Goal: Information Seeking & Learning: Learn about a topic

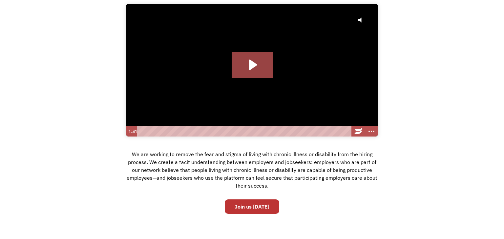
scroll to position [75, 0]
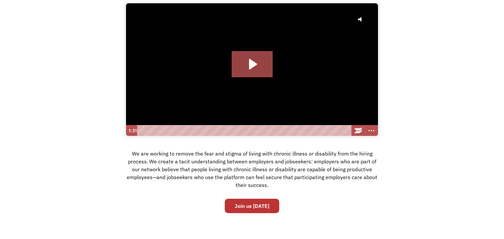
click at [247, 73] on icon "Play Video: Hire with Chronically Capable" at bounding box center [252, 64] width 41 height 26
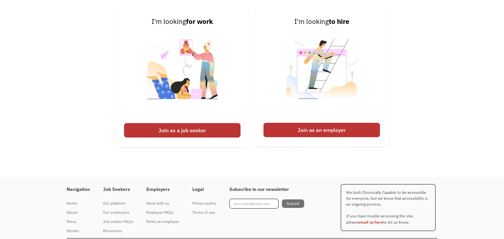
scroll to position [1005, 0]
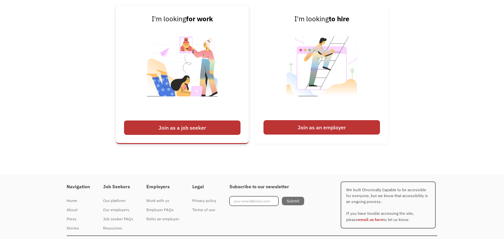
click at [189, 125] on div "Join as a job seeker" at bounding box center [182, 128] width 116 height 14
click at [202, 126] on div "Join as a job seeker" at bounding box center [182, 128] width 116 height 14
click at [166, 126] on div "Join as a job seeker" at bounding box center [182, 128] width 116 height 14
click at [151, 132] on div "Join as a job seeker" at bounding box center [182, 128] width 116 height 14
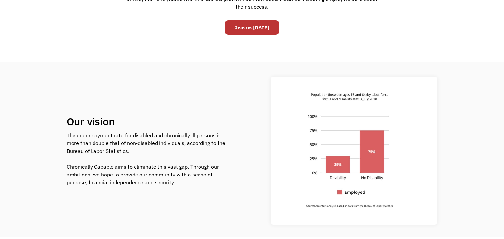
scroll to position [0, 0]
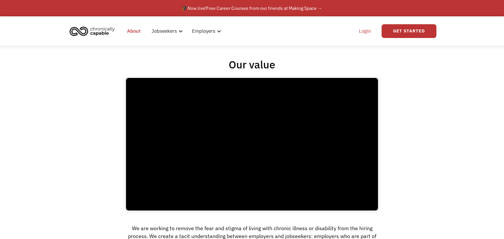
click at [364, 35] on link "Login" at bounding box center [365, 31] width 20 height 21
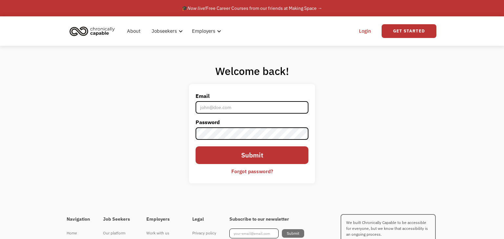
click at [252, 106] on input "Email" at bounding box center [252, 107] width 113 height 12
type input "k4lin.carl@gmail.com"
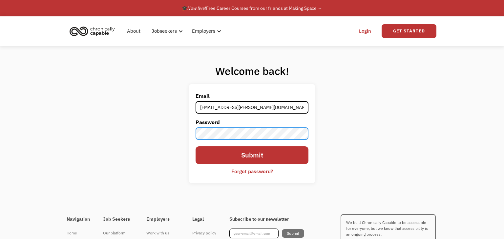
click at [196, 147] on input "Submit" at bounding box center [252, 155] width 113 height 17
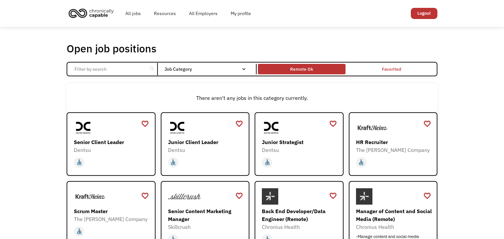
click at [302, 70] on div "Remote Ok" at bounding box center [301, 69] width 23 height 8
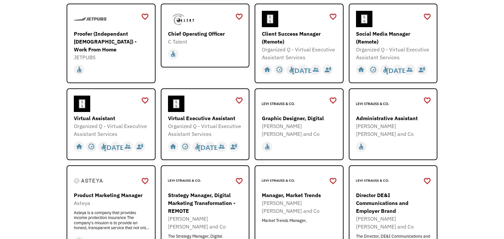
scroll to position [212, 0]
click at [86, 116] on div "Virtual Assistant" at bounding box center [112, 118] width 76 height 8
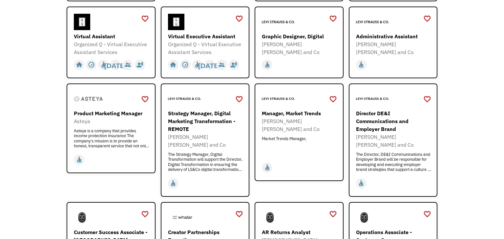
scroll to position [294, 0]
click at [199, 38] on div "Virtual Executive Assistant" at bounding box center [206, 37] width 76 height 8
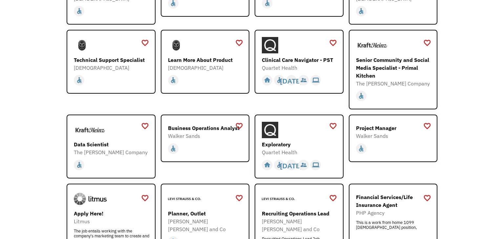
scroll to position [621, 0]
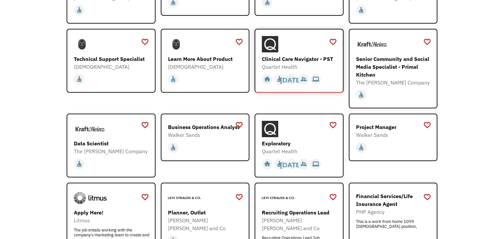
click at [282, 55] on div "Clinical Care Navigator - PST" at bounding box center [300, 59] width 76 height 8
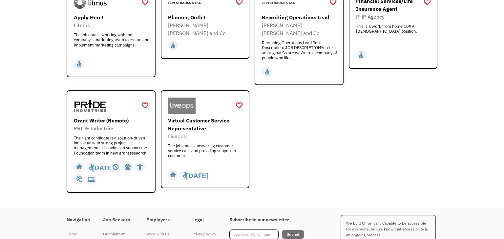
scroll to position [818, 0]
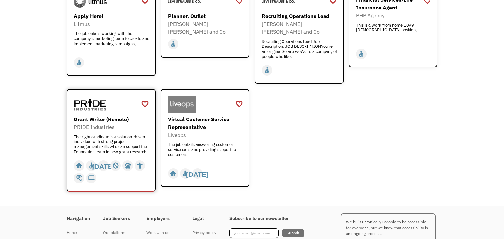
click at [119, 115] on div "Grant Writer (Remote)" at bounding box center [112, 119] width 76 height 8
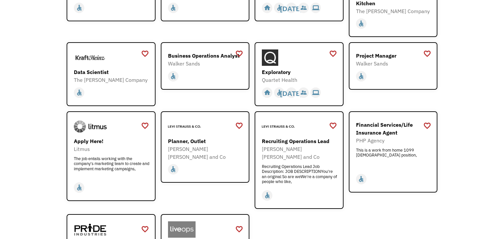
scroll to position [690, 0]
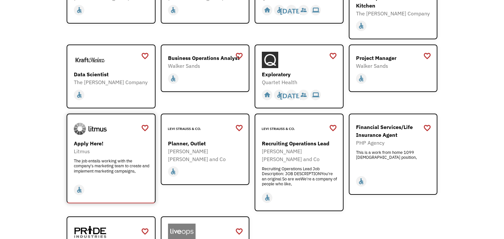
click at [103, 140] on div "Apply Here!" at bounding box center [112, 144] width 76 height 8
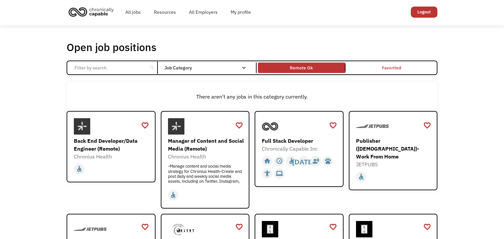
scroll to position [0, 0]
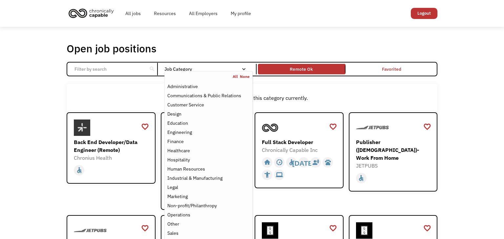
click at [236, 77] on link "All" at bounding box center [236, 76] width 7 height 5
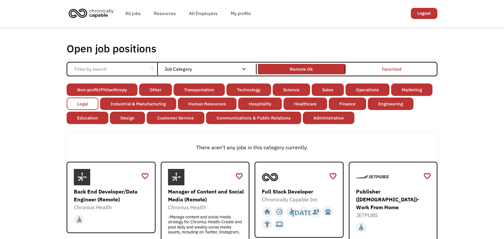
click at [85, 103] on link "Legal" at bounding box center [83, 104] width 32 height 12
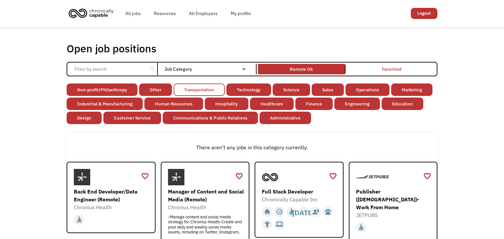
click at [205, 93] on link "Transportation" at bounding box center [199, 90] width 51 height 12
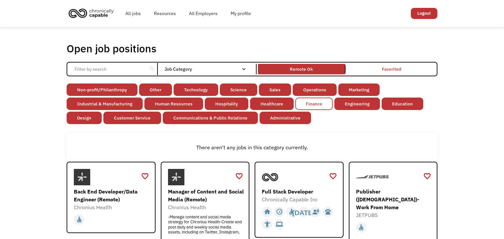
click at [316, 107] on link "Finance" at bounding box center [313, 104] width 37 height 12
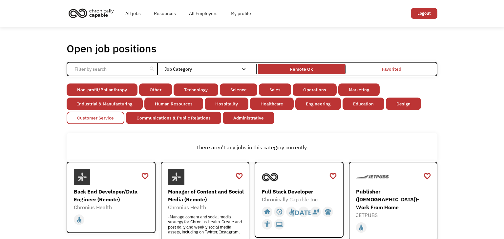
click at [89, 120] on link "Customer Service" at bounding box center [96, 118] width 58 height 12
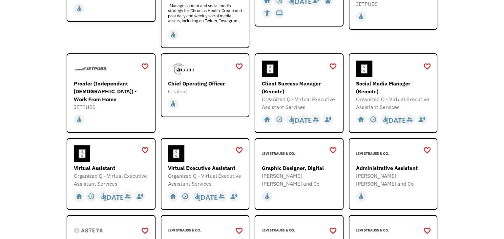
scroll to position [212, 0]
click at [394, 167] on div "Administrative Assistant" at bounding box center [394, 168] width 76 height 8
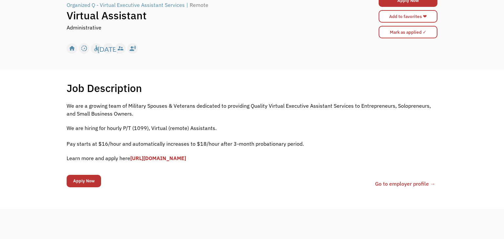
scroll to position [63, 0]
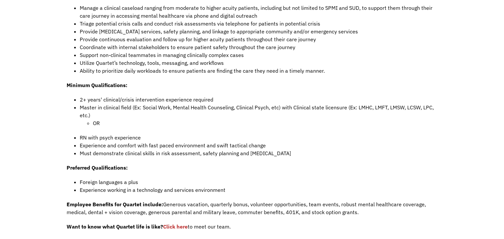
scroll to position [347, 0]
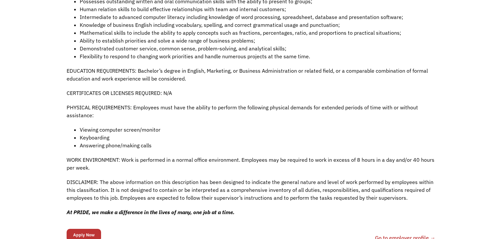
scroll to position [491, 0]
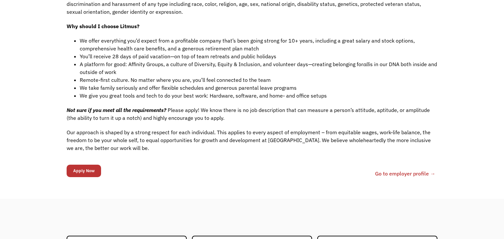
scroll to position [536, 0]
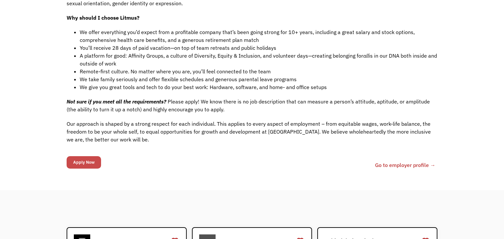
click at [92, 156] on input "Apply Now" at bounding box center [84, 162] width 34 height 12
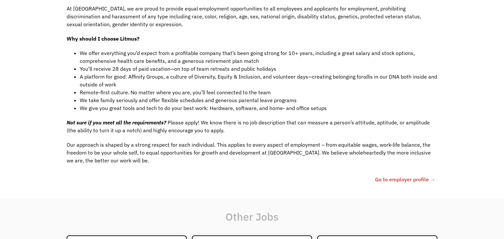
scroll to position [557, 0]
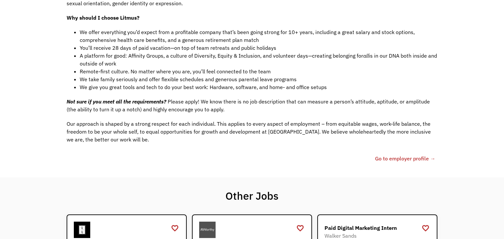
click at [414, 155] on link "Go to employer profile →" at bounding box center [405, 159] width 60 height 8
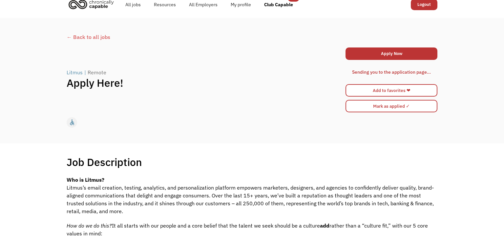
scroll to position [0, 0]
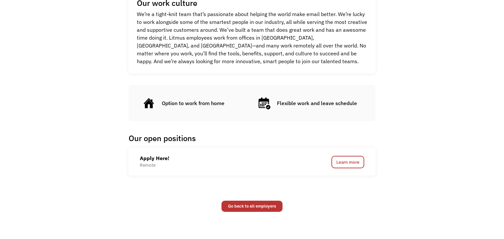
scroll to position [310, 0]
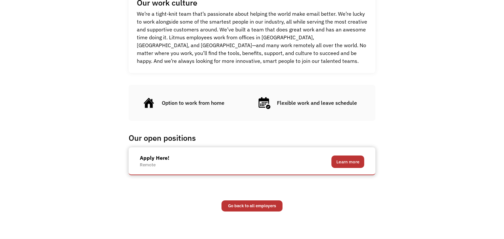
click at [350, 166] on link "Learn more" at bounding box center [347, 162] width 33 height 12
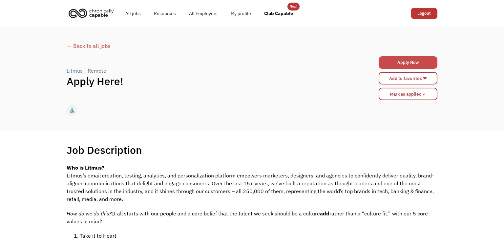
click at [397, 62] on link "Apply Now" at bounding box center [408, 62] width 59 height 12
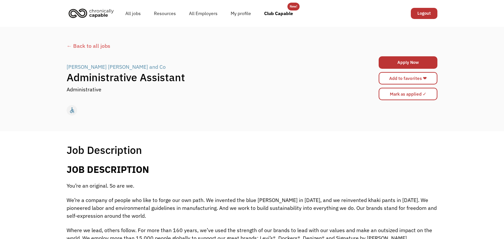
click at [71, 46] on div "← Back to all jobs" at bounding box center [252, 46] width 371 height 8
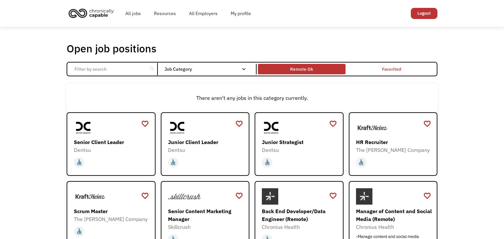
click at [280, 71] on div "Remote Ok" at bounding box center [301, 69] width 87 height 7
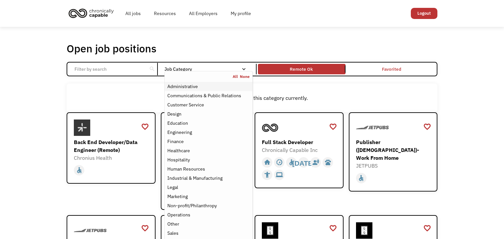
click at [194, 87] on div "Administrative" at bounding box center [182, 87] width 31 height 8
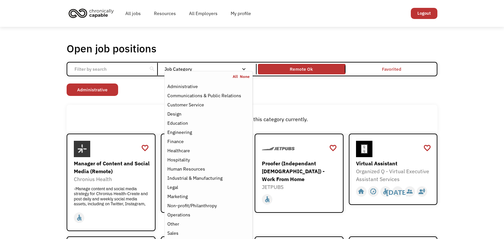
click at [139, 110] on div "There aren't any jobs in this category currently." at bounding box center [252, 119] width 371 height 29
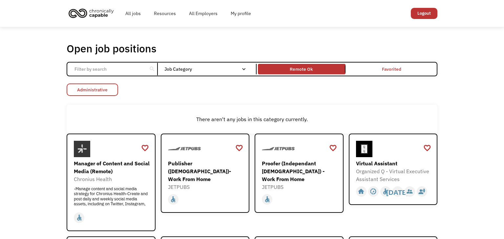
click at [107, 87] on link "Administrative" at bounding box center [92, 90] width 51 height 12
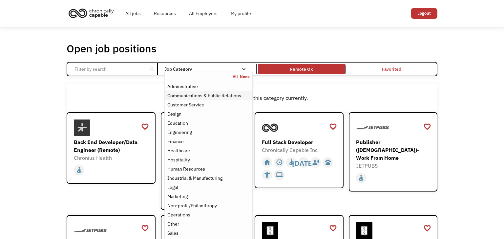
click at [190, 98] on div "Communications & Public Relations" at bounding box center [204, 96] width 74 height 8
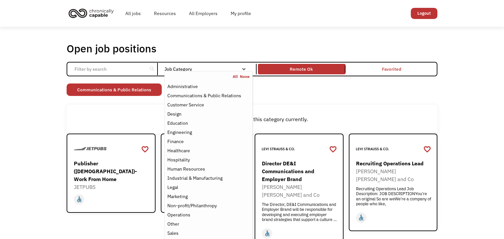
click at [318, 107] on div "There aren't any jobs in this category currently." at bounding box center [252, 119] width 371 height 29
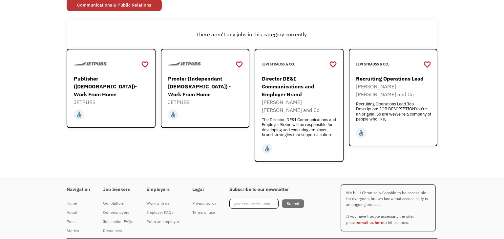
scroll to position [85, 0]
click at [371, 80] on div "Recruiting Operations Lead" at bounding box center [394, 78] width 76 height 8
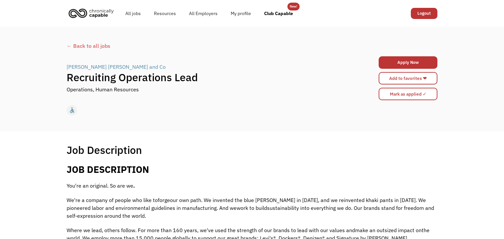
click at [85, 45] on div "← Back to all jobs" at bounding box center [252, 46] width 371 height 8
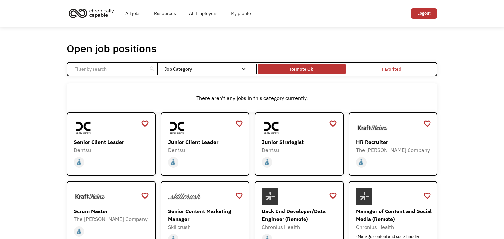
click at [263, 69] on div "Remote Ok" at bounding box center [301, 69] width 87 height 7
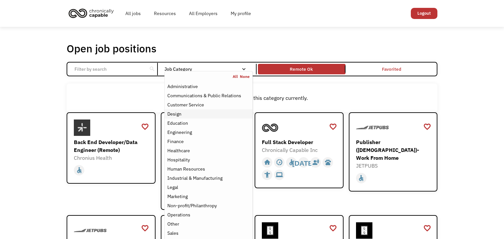
click at [216, 113] on div "Design" at bounding box center [208, 114] width 82 height 8
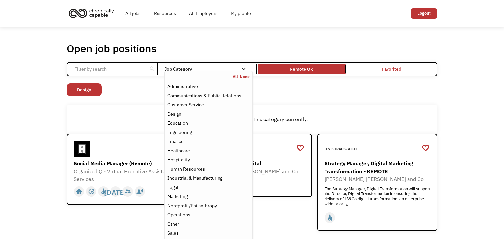
click at [334, 106] on div "There aren't any jobs in this category currently." at bounding box center [252, 119] width 371 height 29
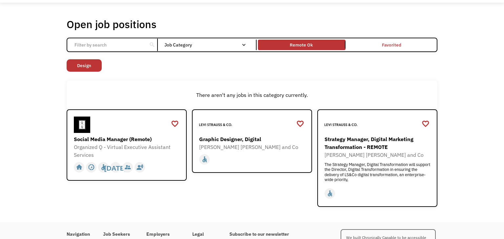
scroll to position [24, 0]
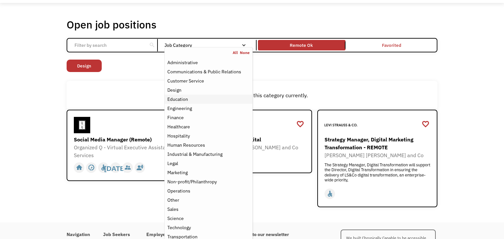
click at [188, 101] on div "Education" at bounding box center [177, 99] width 21 height 8
click at [131, 65] on link "Design" at bounding box center [127, 66] width 35 height 12
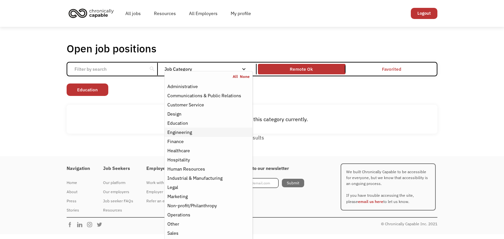
click at [187, 133] on div "Engineering" at bounding box center [179, 133] width 25 height 8
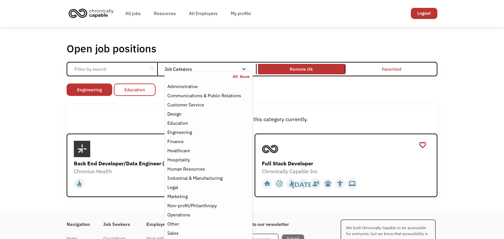
click at [127, 92] on link "Education" at bounding box center [135, 90] width 42 height 12
click at [192, 171] on div "Human Resources" at bounding box center [186, 169] width 38 height 8
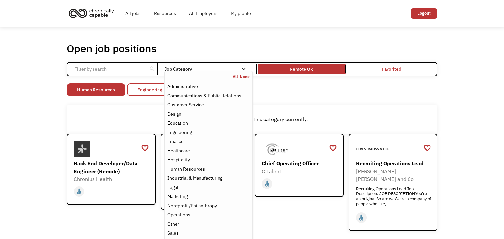
click at [137, 92] on link "Engineering" at bounding box center [150, 90] width 46 height 12
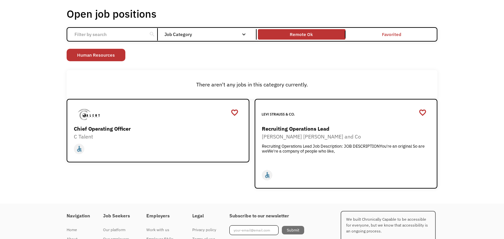
scroll to position [33, 0]
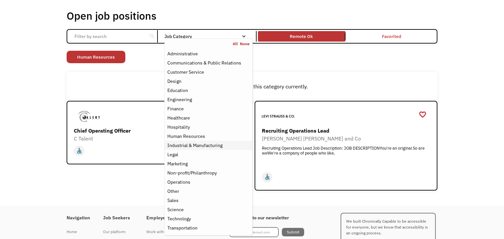
click at [185, 145] on div "Industrial & Manufacturing" at bounding box center [194, 146] width 55 height 8
click at [197, 152] on div "Legal" at bounding box center [208, 155] width 82 height 8
click at [196, 165] on div "Marketing" at bounding box center [208, 164] width 82 height 8
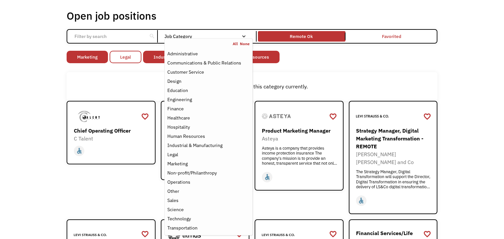
click at [129, 58] on link "Legal" at bounding box center [126, 57] width 32 height 12
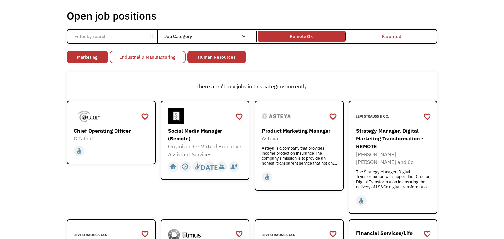
click at [152, 55] on link "Industrial & Manufacturing" at bounding box center [148, 57] width 76 height 12
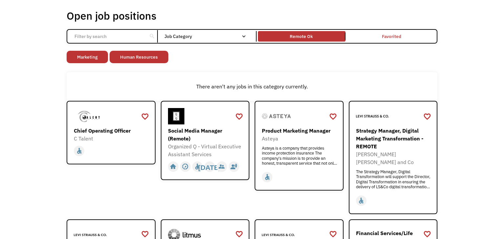
click at [152, 55] on link "Human Resources" at bounding box center [139, 57] width 59 height 12
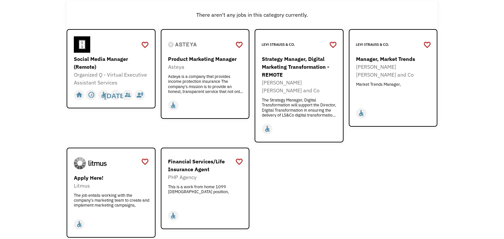
scroll to position [106, 0]
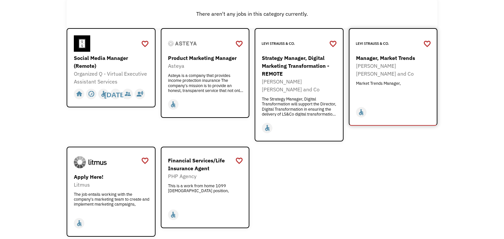
click at [391, 64] on div "[PERSON_NAME] [PERSON_NAME] and Co" at bounding box center [394, 70] width 76 height 16
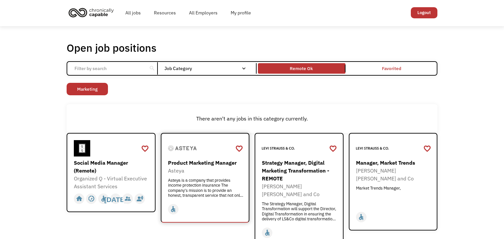
scroll to position [0, 0]
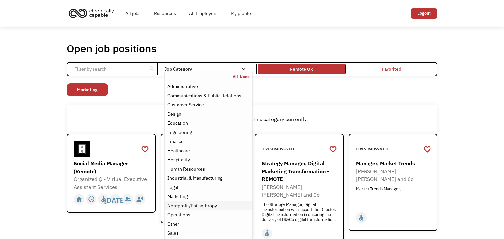
click at [196, 202] on div "Non-profit/Philanthropy" at bounding box center [192, 206] width 50 height 8
click at [146, 87] on link "Marketing" at bounding box center [159, 90] width 41 height 12
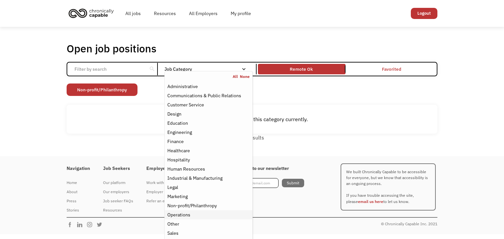
click at [179, 215] on div "Operations" at bounding box center [178, 215] width 23 height 8
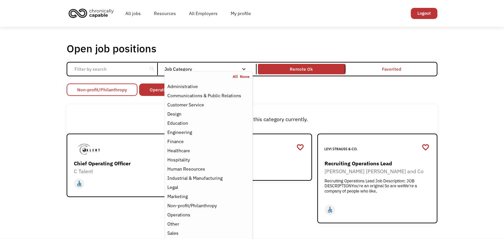
click at [117, 89] on link "Non-profit/Philanthropy" at bounding box center [102, 90] width 71 height 12
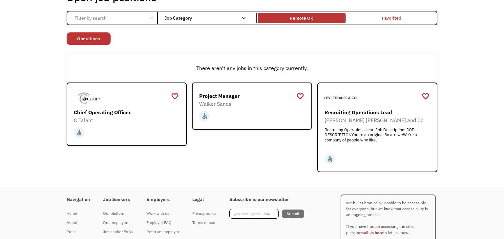
scroll to position [51, 0]
click at [218, 96] on div "Project Manager" at bounding box center [252, 96] width 107 height 8
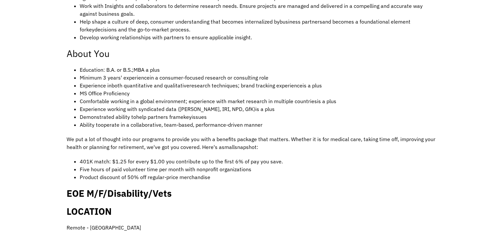
scroll to position [351, 0]
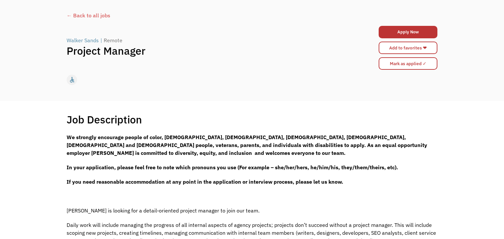
scroll to position [29, 0]
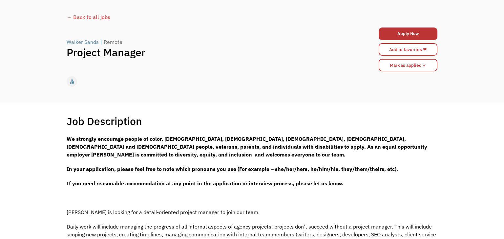
click at [100, 18] on div "← Back to all jobs" at bounding box center [252, 17] width 371 height 8
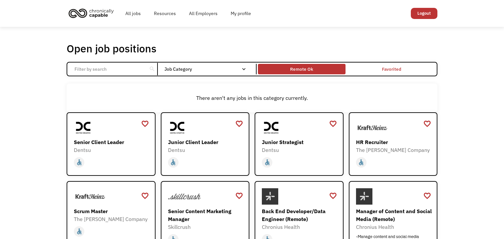
click at [281, 69] on div "Remote Ok" at bounding box center [301, 69] width 87 height 7
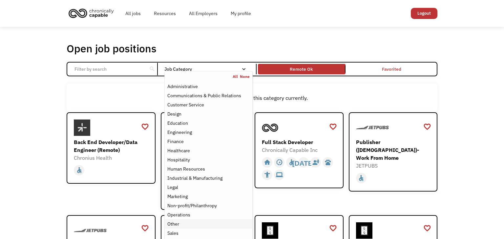
click at [190, 224] on div "Other" at bounding box center [208, 224] width 82 height 8
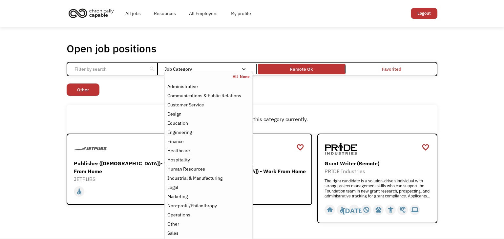
click at [114, 105] on div "There aren't any jobs in this category currently." at bounding box center [252, 119] width 371 height 29
